Goal: Task Accomplishment & Management: Use online tool/utility

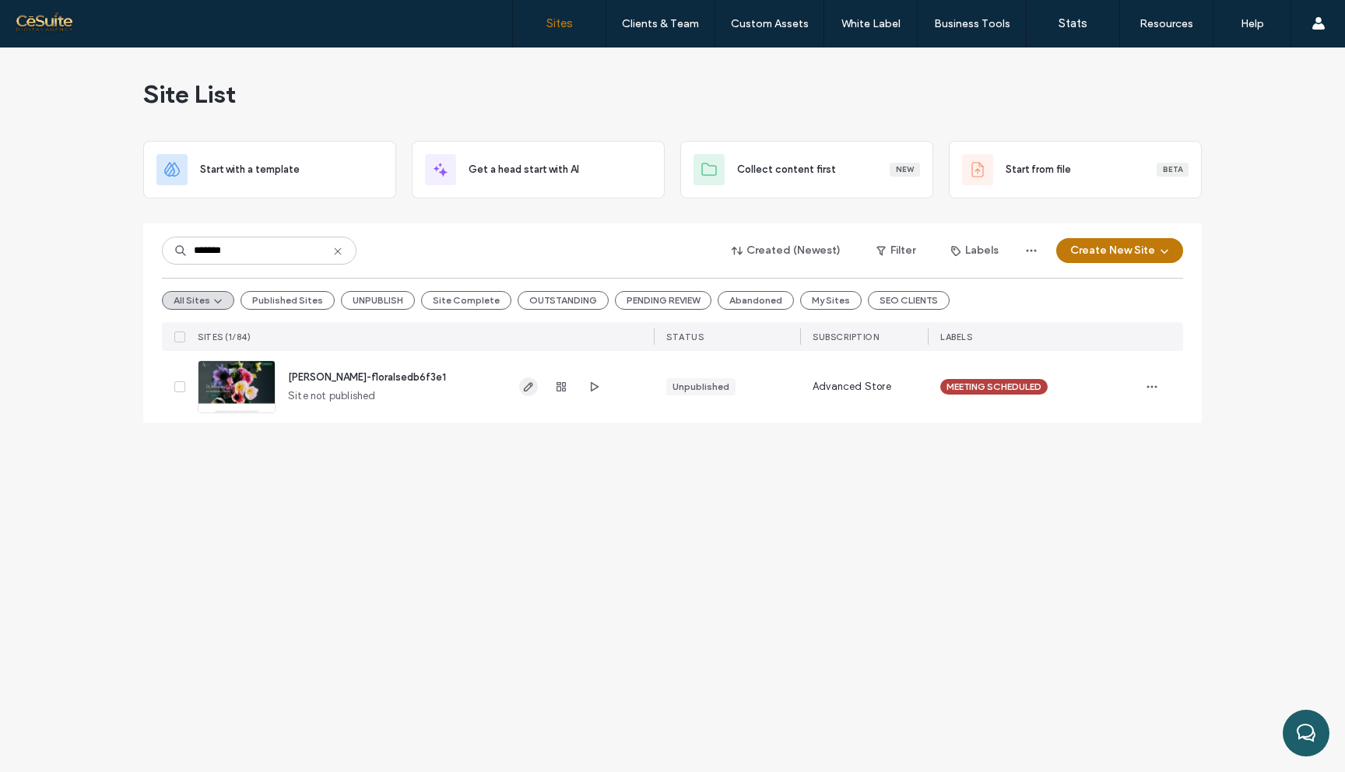
type input "*******"
click at [536, 385] on span "button" at bounding box center [528, 387] width 19 height 19
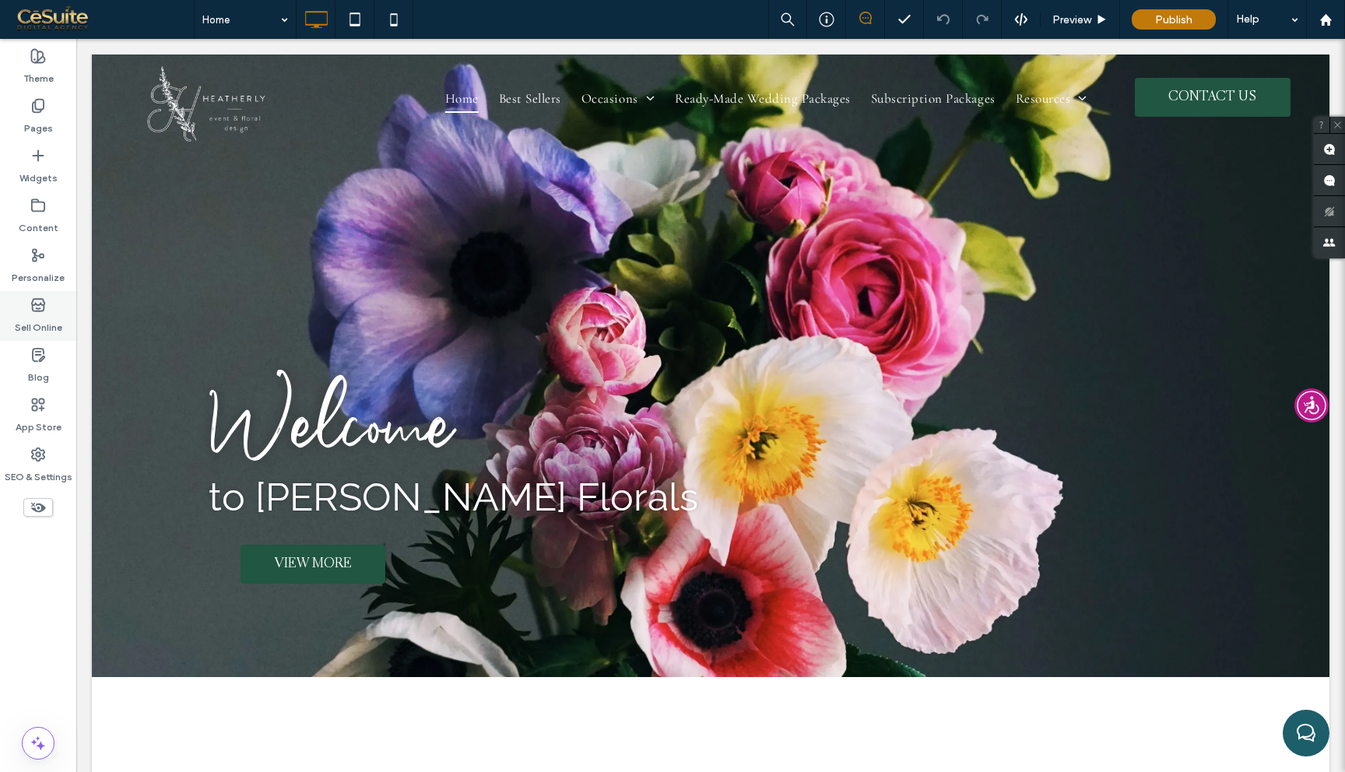
click at [51, 306] on div "Sell Online" at bounding box center [38, 316] width 76 height 50
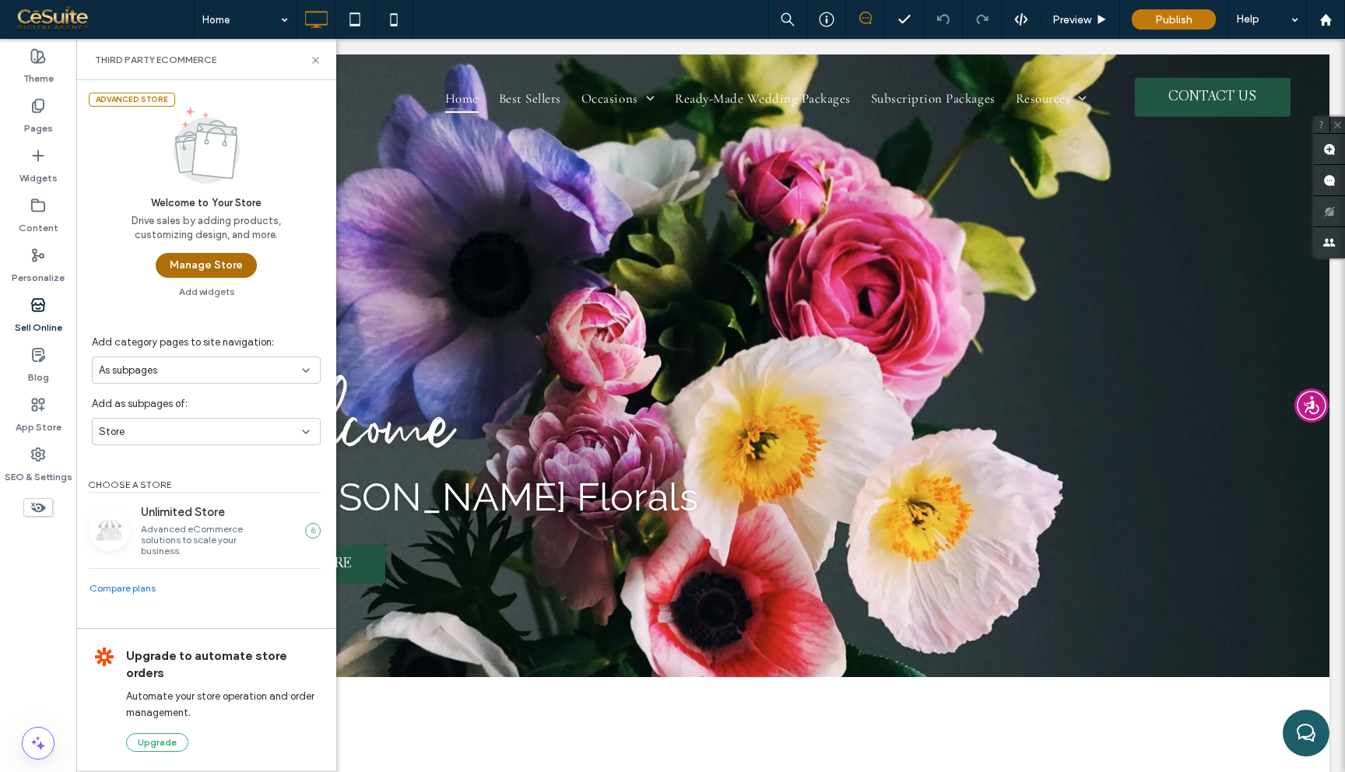
click at [209, 265] on button "Manage Store" at bounding box center [206, 265] width 101 height 25
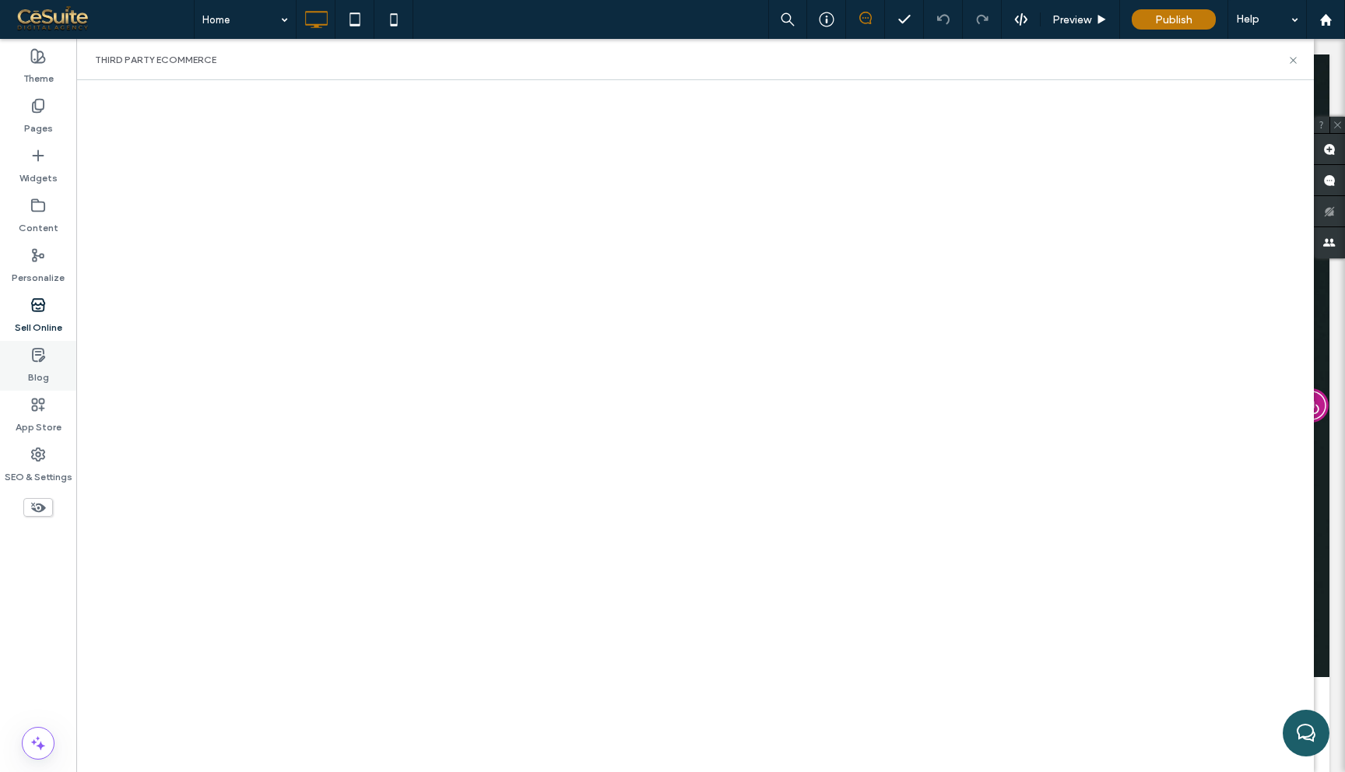
click at [18, 371] on div "Blog" at bounding box center [38, 366] width 76 height 50
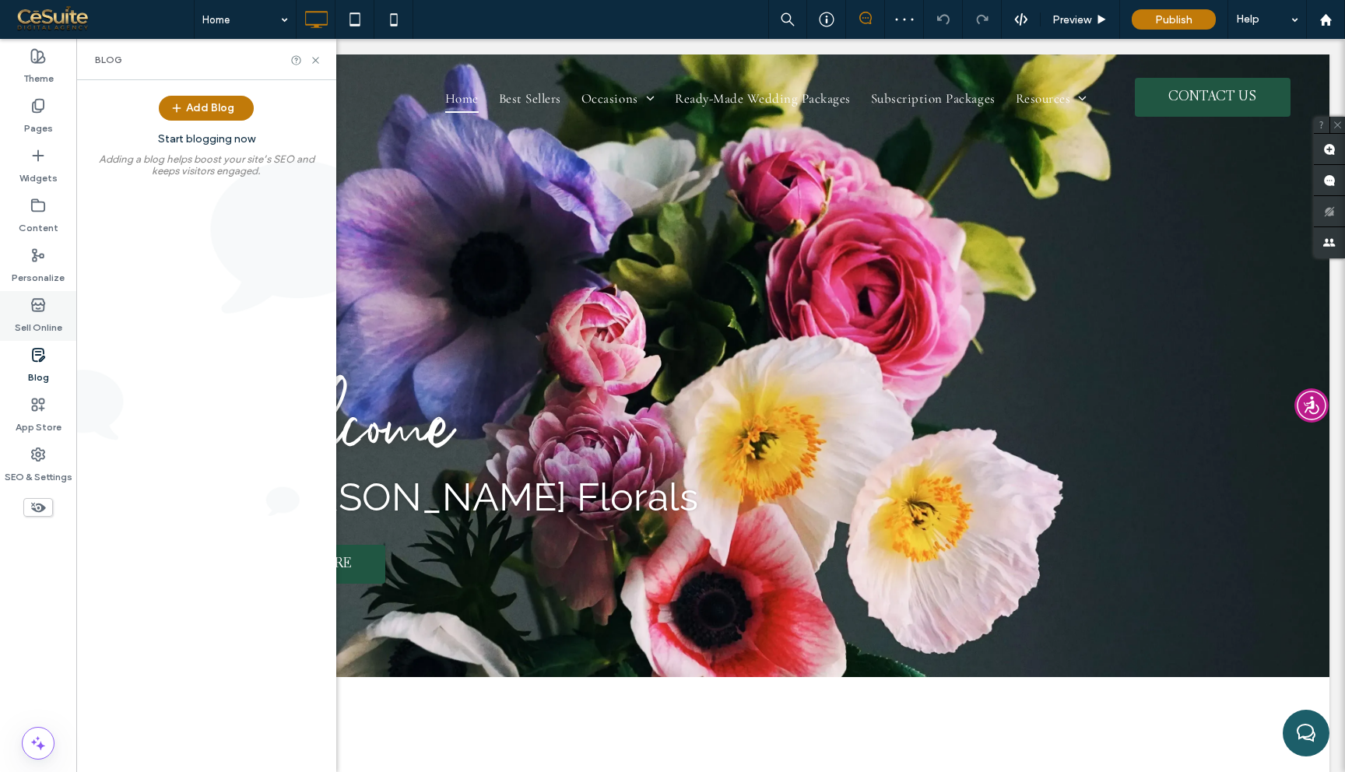
click at [30, 325] on label "Sell Online" at bounding box center [38, 324] width 47 height 22
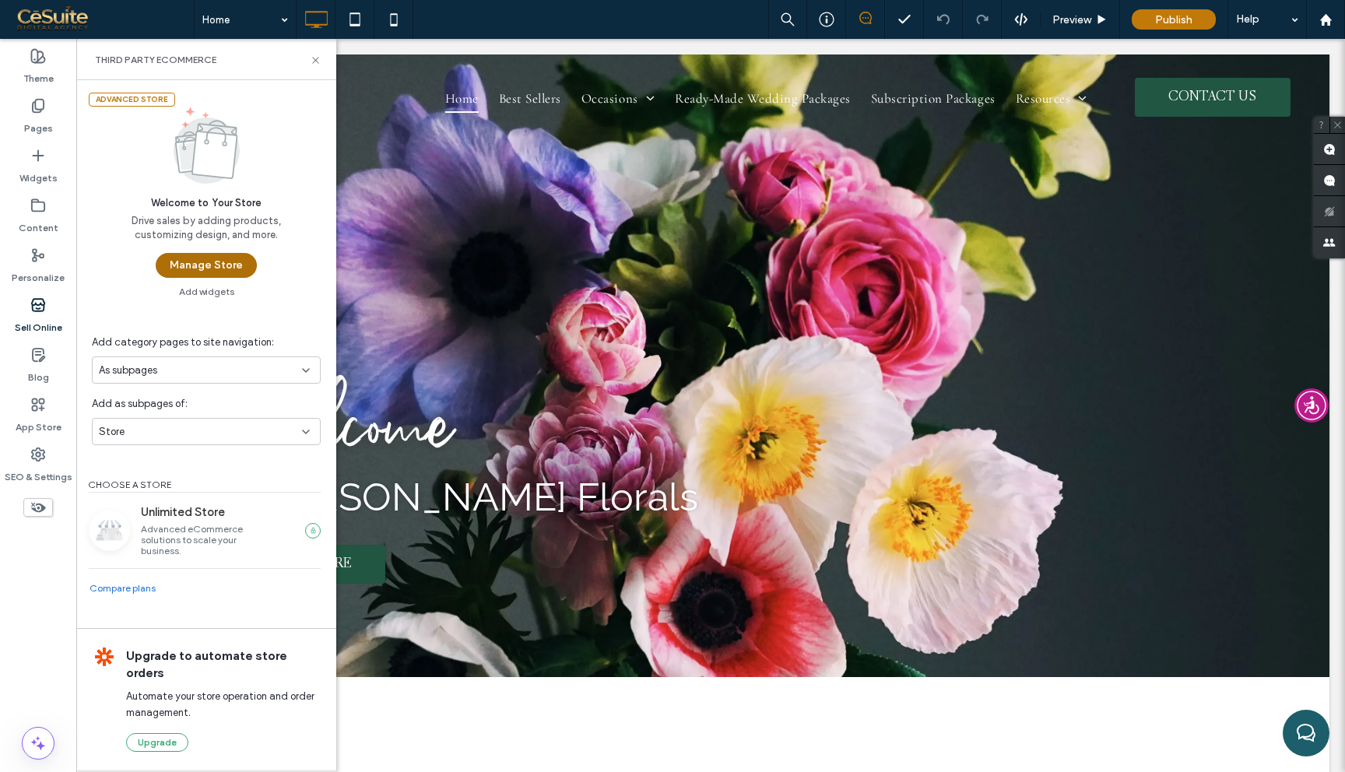
click at [223, 265] on button "Manage Store" at bounding box center [206, 265] width 101 height 25
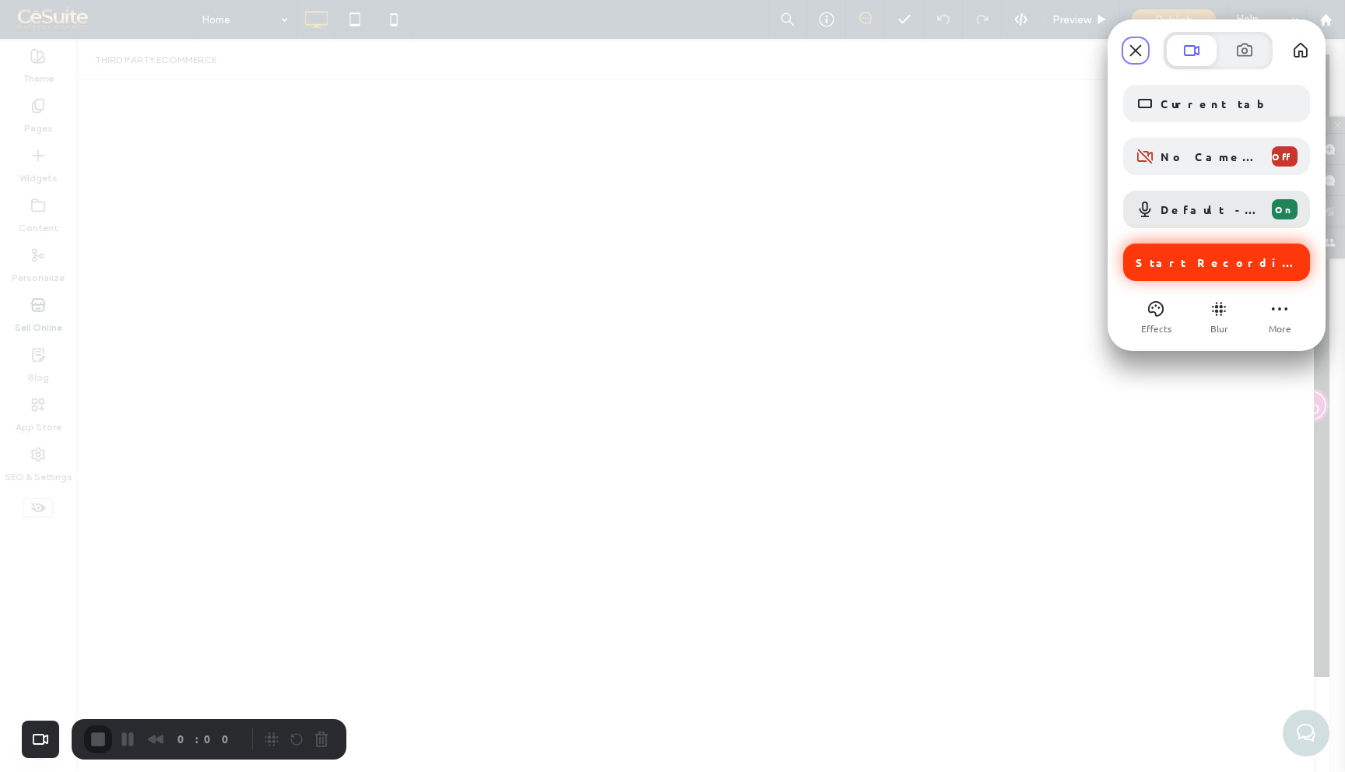
click at [1216, 269] on div "Start Recording" at bounding box center [1217, 262] width 187 height 37
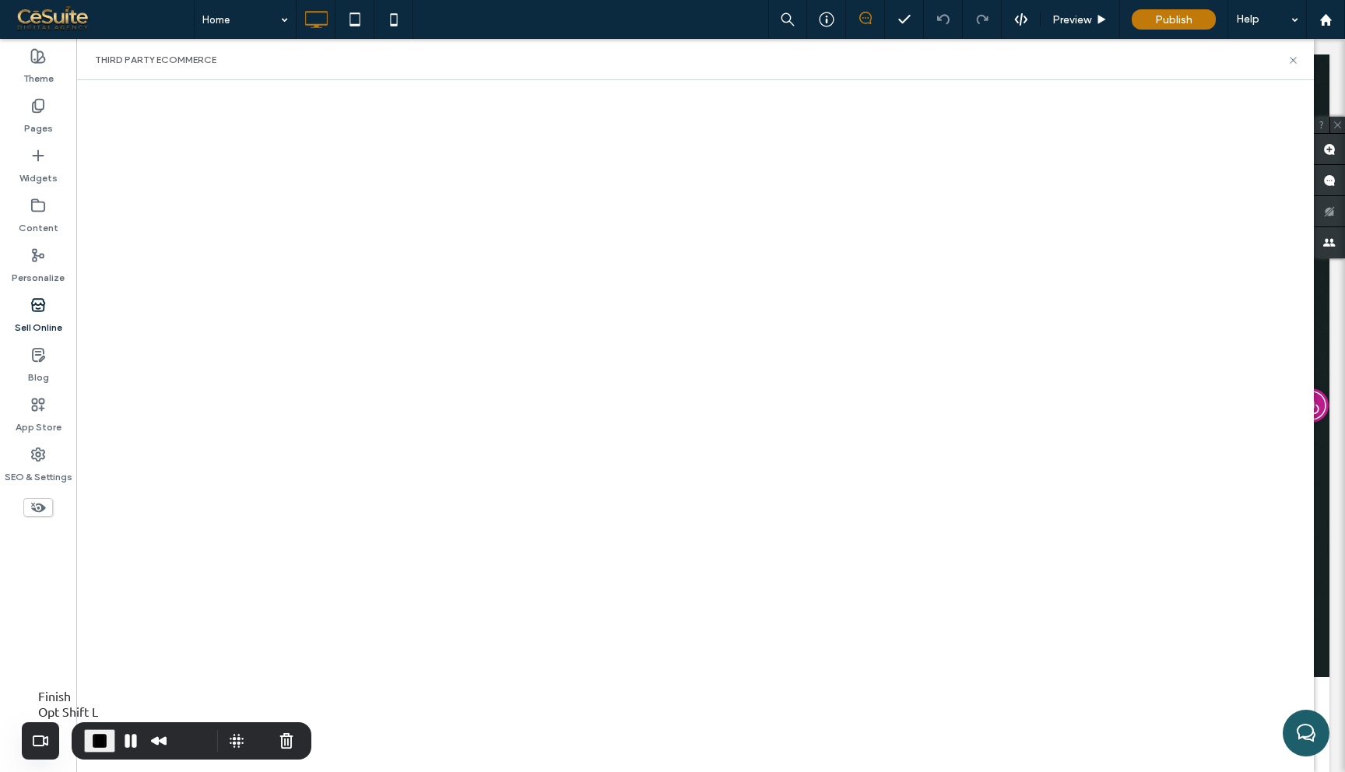
click at [104, 744] on span "End Recording" at bounding box center [99, 741] width 19 height 19
